Goal: Task Accomplishment & Management: Manage account settings

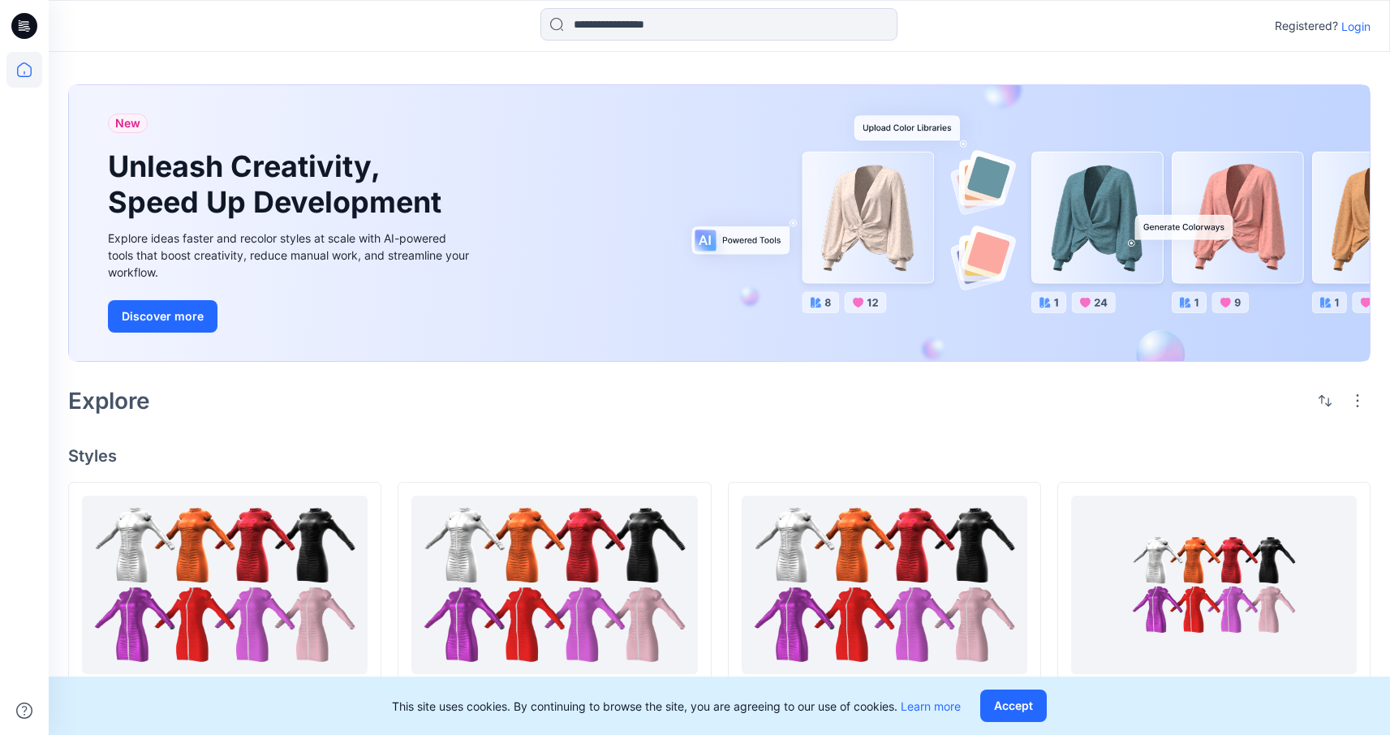
click at [1367, 26] on p "Login" at bounding box center [1355, 26] width 29 height 17
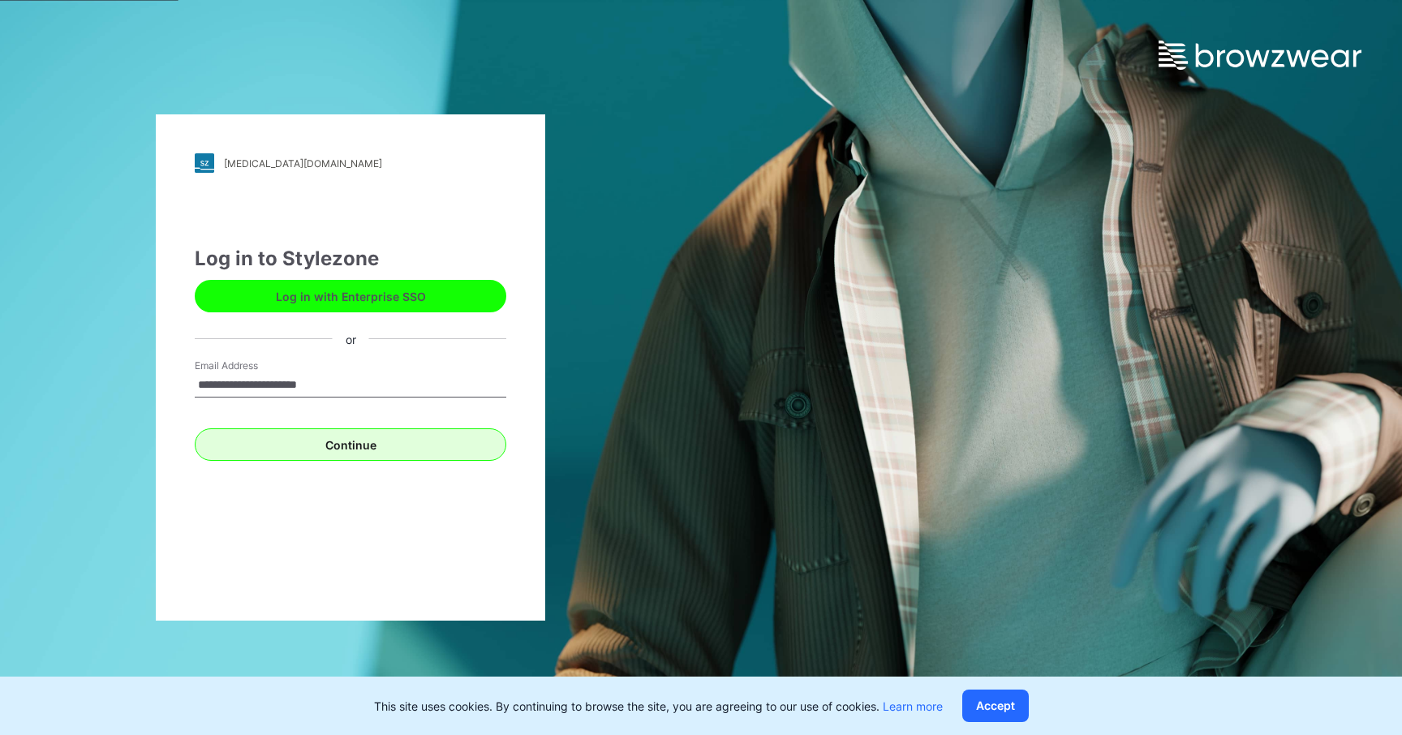
type input "**********"
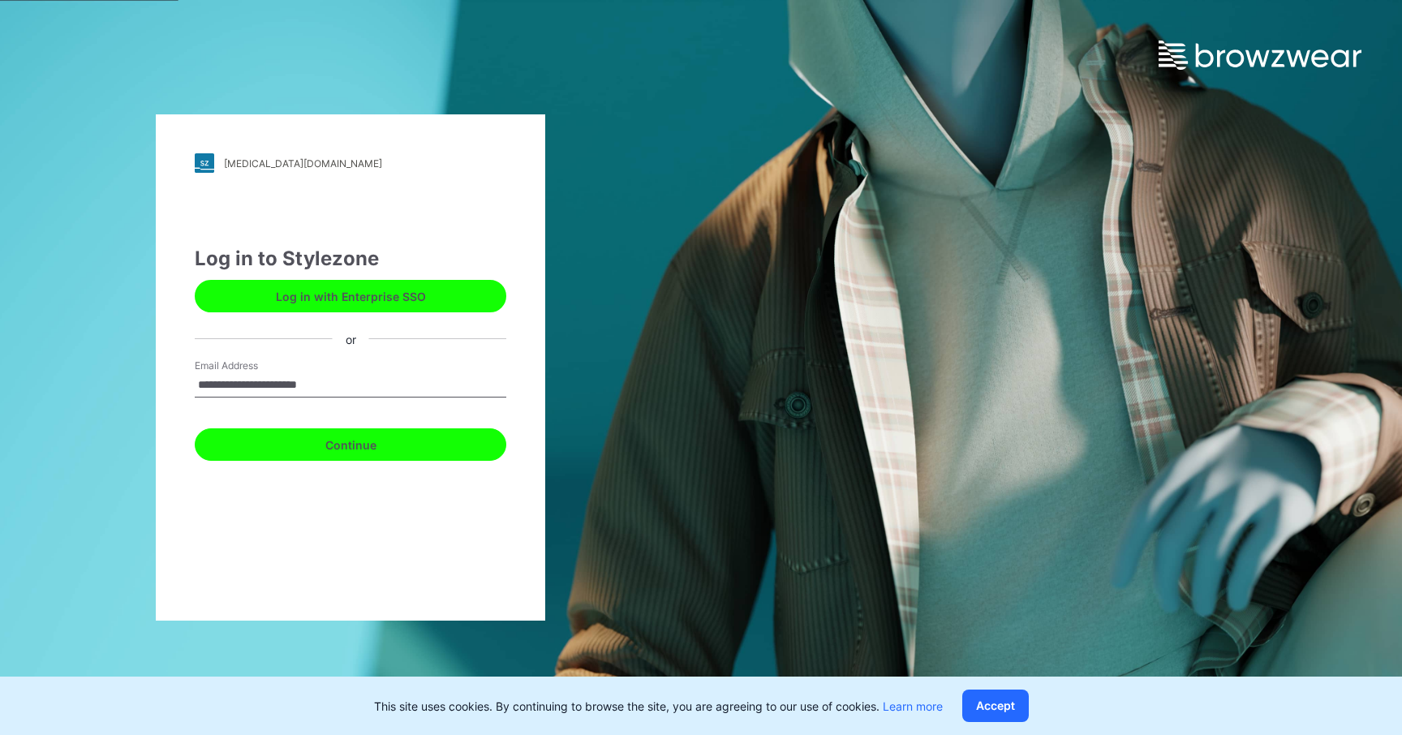
click at [385, 433] on button "Continue" at bounding box center [351, 444] width 312 height 32
